Goal: Transaction & Acquisition: Purchase product/service

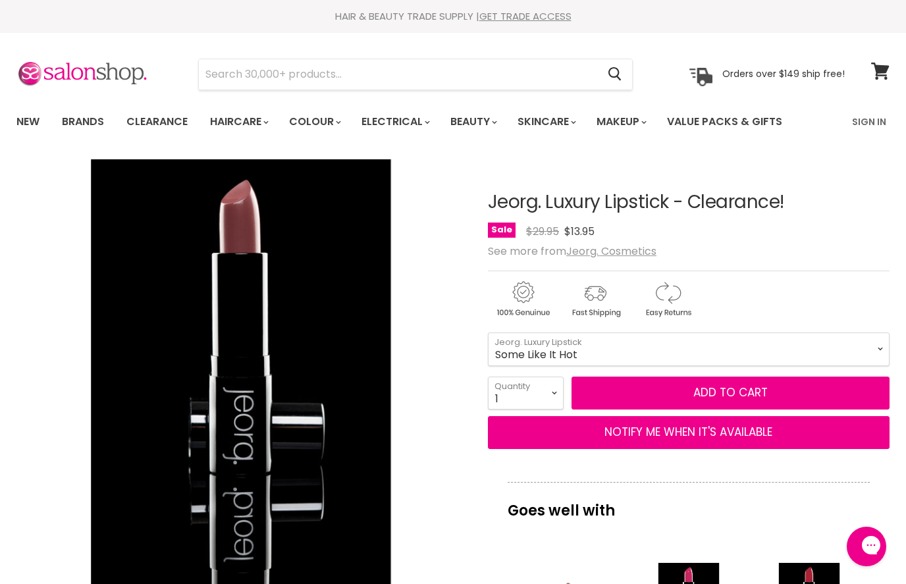
click at [862, 408] on button "Add to cart" at bounding box center [730, 393] width 318 height 33
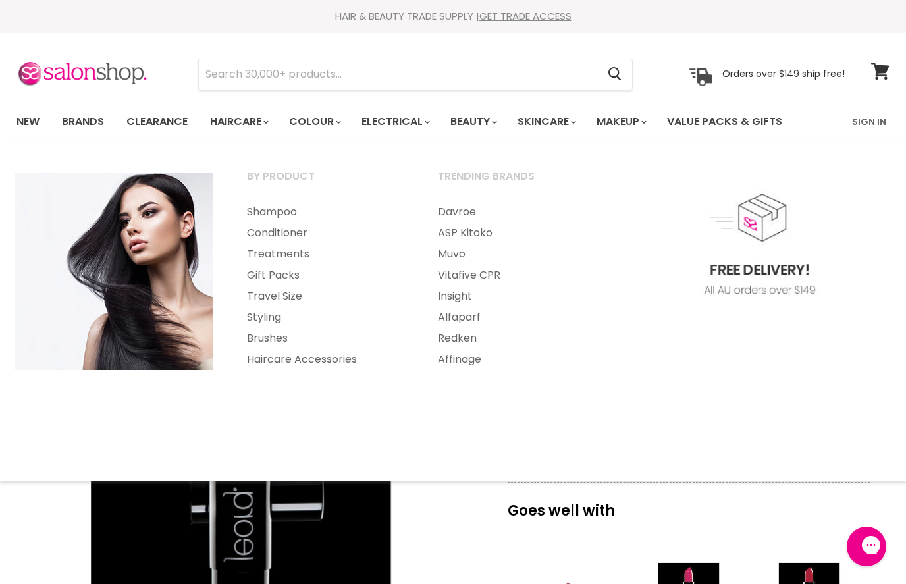
click at [277, 337] on link "Brushes" at bounding box center [324, 338] width 188 height 21
click at [282, 338] on link "Brushes" at bounding box center [324, 338] width 188 height 21
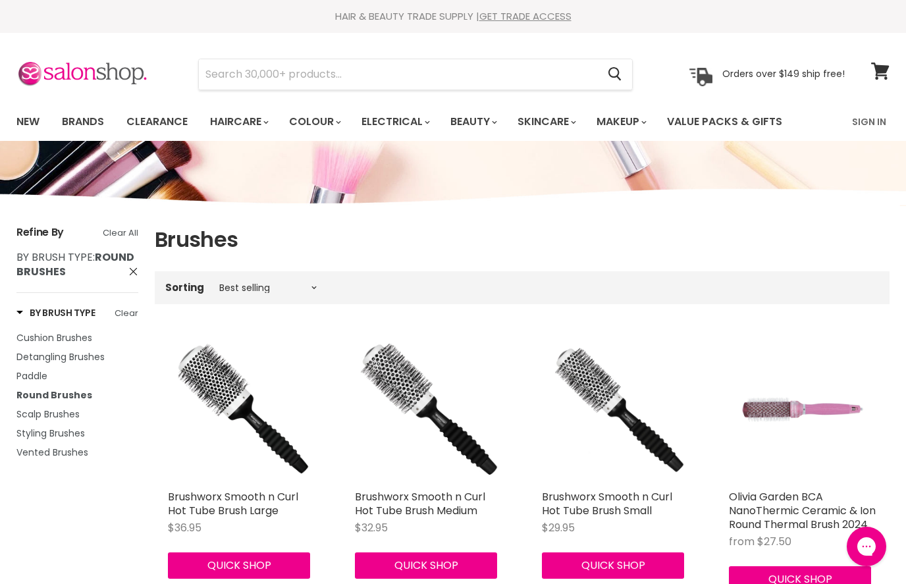
click at [63, 438] on span "Styling Brushes" at bounding box center [50, 433] width 68 height 13
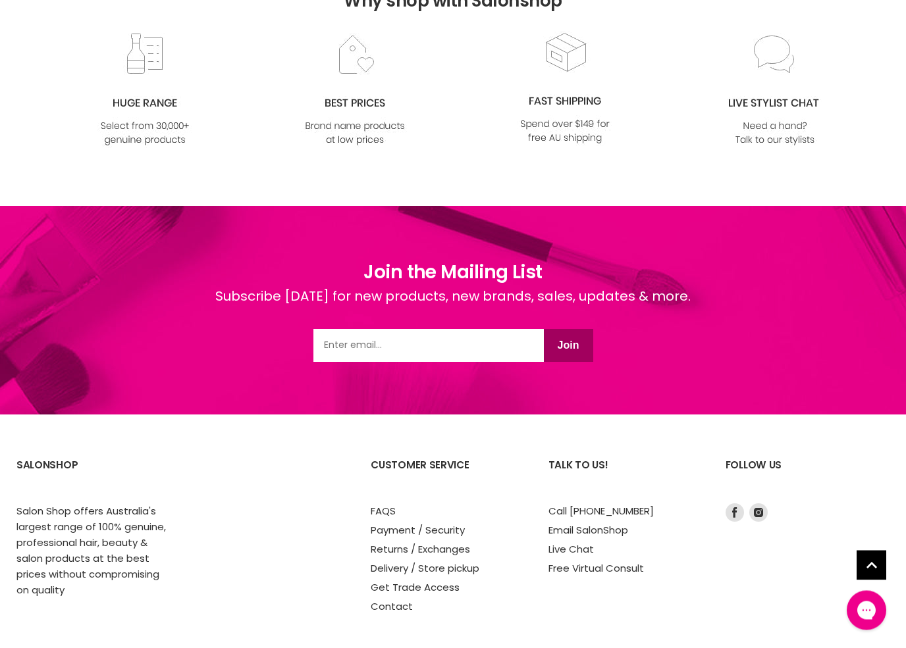
scroll to position [2764, 0]
